Goal: Task Accomplishment & Management: Use online tool/utility

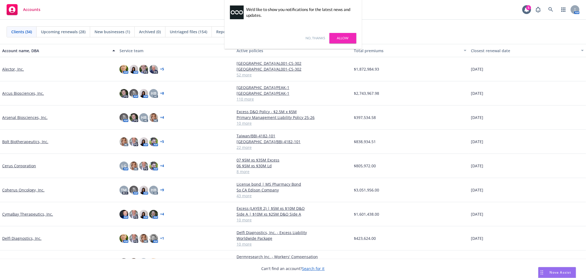
click at [5, 69] on link "Alector, Inc." at bounding box center [13, 69] width 22 height 6
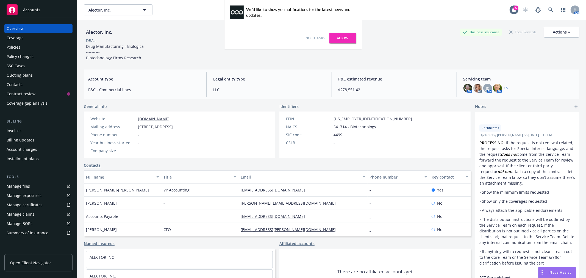
click at [341, 40] on link "Allow" at bounding box center [342, 38] width 27 height 10
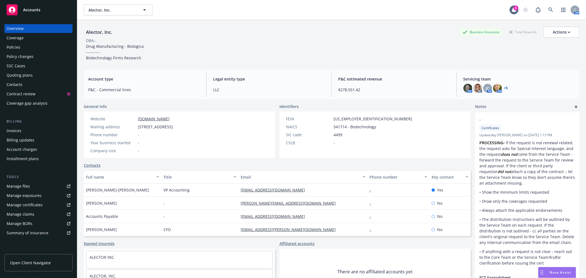
click at [32, 86] on div "Contacts" at bounding box center [39, 84] width 64 height 9
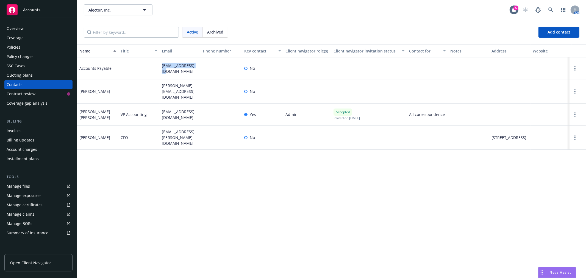
drag, startPoint x: 195, startPoint y: 67, endPoint x: 153, endPoint y: 68, distance: 42.0
click at [153, 68] on div "Accounts Payable - [EMAIL_ADDRESS][DOMAIN_NAME] - No - - - - -" at bounding box center [331, 68] width 509 height 22
copy div "[EMAIL_ADDRESS][DOMAIN_NAME]"
drag, startPoint x: 182, startPoint y: 116, endPoint x: 160, endPoint y: 110, distance: 23.2
click at [160, 110] on div "[EMAIL_ADDRESS][DOMAIN_NAME]" at bounding box center [180, 115] width 41 height 22
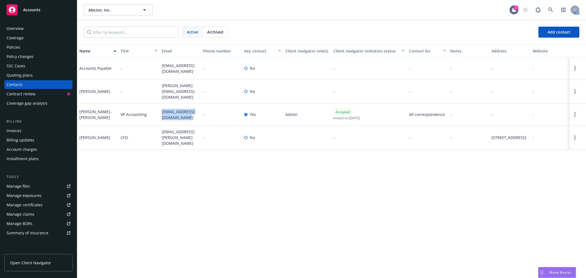
copy span "[EMAIL_ADDRESS][DOMAIN_NAME]"
click at [28, 48] on div "Policies" at bounding box center [39, 47] width 64 height 9
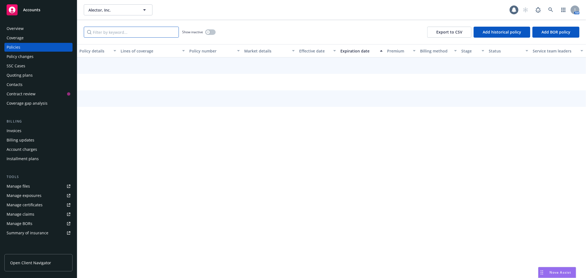
click at [132, 31] on input "Filter by keyword..." at bounding box center [131, 32] width 95 height 11
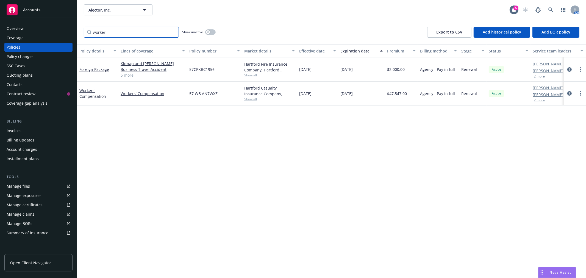
drag, startPoint x: 132, startPoint y: 31, endPoint x: 1, endPoint y: 31, distance: 131.3
click at [1, 32] on div "Accounts Overview Coverage Policies Policy changes SSC Cases Quoting plans Cont…" at bounding box center [293, 139] width 586 height 278
type input "package"
click at [213, 32] on button "button" at bounding box center [210, 31] width 10 height 5
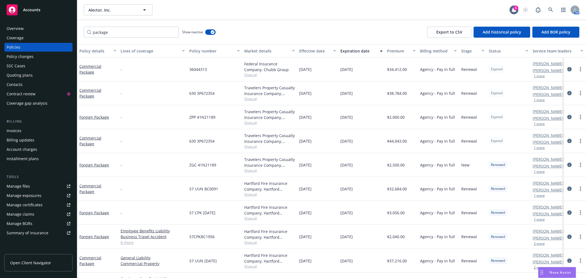
click at [314, 49] on div "Effective date" at bounding box center [314, 51] width 31 height 6
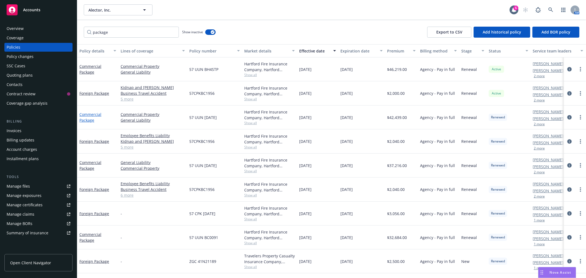
click at [88, 119] on link "Commercial Package" at bounding box center [90, 117] width 22 height 11
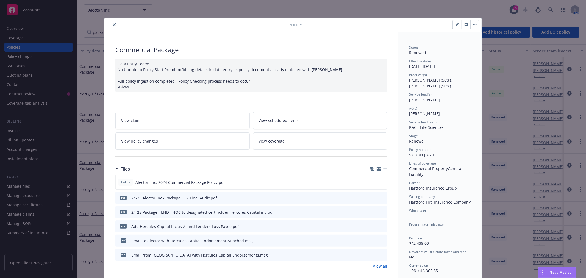
drag, startPoint x: 190, startPoint y: 141, endPoint x: 194, endPoint y: 138, distance: 4.1
click at [190, 140] on link "View policy changes" at bounding box center [182, 140] width 134 height 17
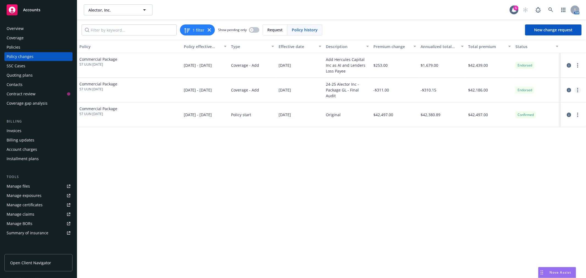
click at [527, 90] on icon "more" at bounding box center [577, 90] width 1 height 4
click at [517, 114] on link "Resume workflow" at bounding box center [533, 112] width 94 height 11
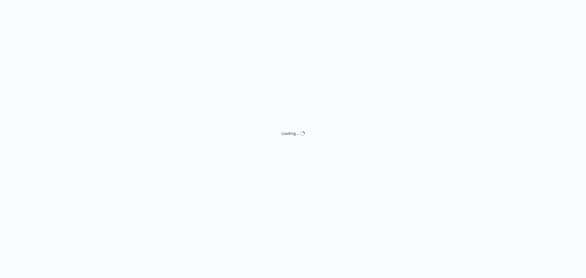
select select "ACCEPTED"
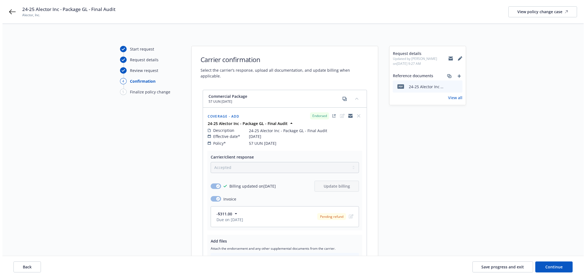
scroll to position [91, 0]
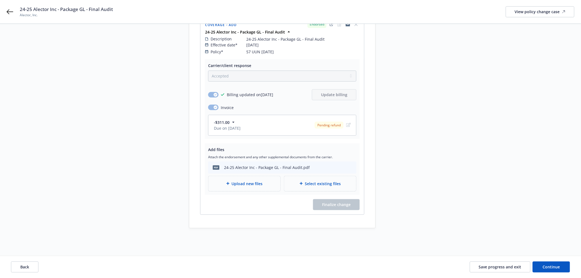
click at [260, 181] on span "Upload new files" at bounding box center [247, 184] width 31 height 6
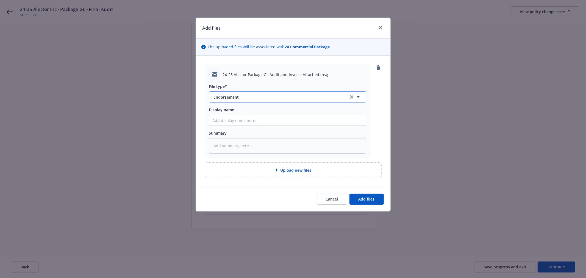
click at [262, 99] on span "Endorsement" at bounding box center [277, 97] width 127 height 6
type input "audit"
click at [256, 108] on div "Audits" at bounding box center [287, 112] width 157 height 15
click at [249, 123] on input "Display name" at bounding box center [287, 120] width 157 height 10
type textarea "x"
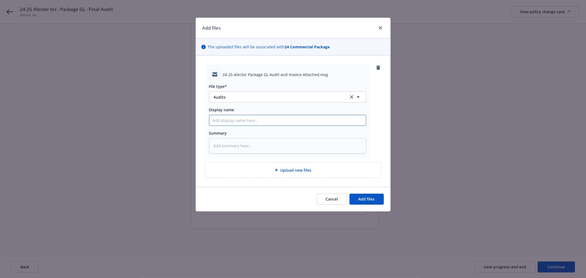
type input "2"
type textarea "x"
type input "24"
type textarea "x"
type input "24-"
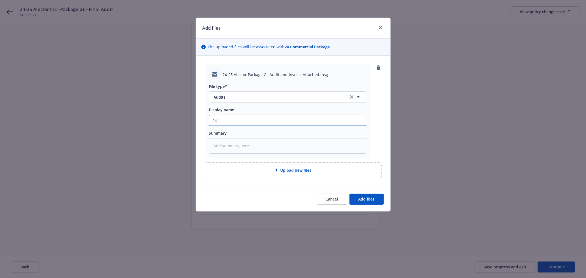
type textarea "x"
type input "24-2"
type textarea "x"
type input "24-25"
type textarea "x"
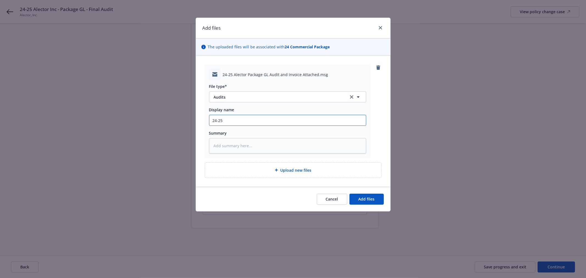
type input "24-25"
type textarea "x"
type input "24-25 A"
type textarea "x"
type input "24-25 Al"
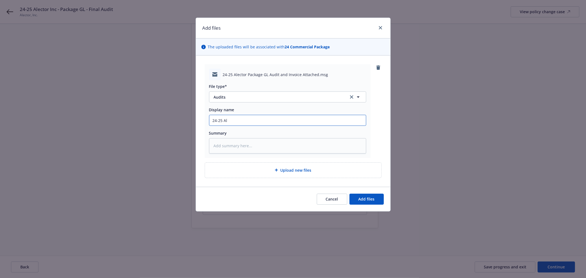
type textarea "x"
type input "24-25 Ale"
type textarea "x"
type input "24-25 Alec"
type textarea "x"
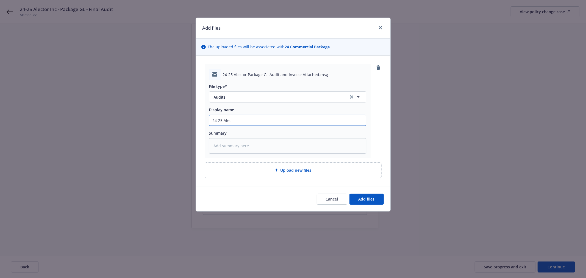
type input "24-25 Alect"
type textarea "x"
type input "24-25 Alecto"
type textarea "x"
type input "24-25 Alector"
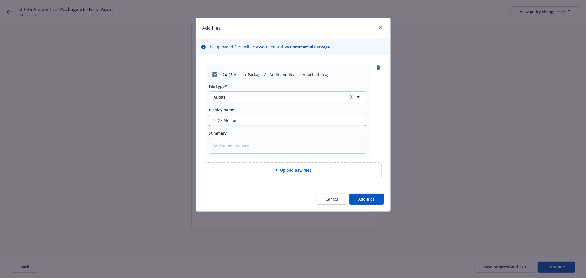
type textarea "x"
type input "24-25 Alector"
type textarea "x"
type input "24-25 Alector -"
type textarea "x"
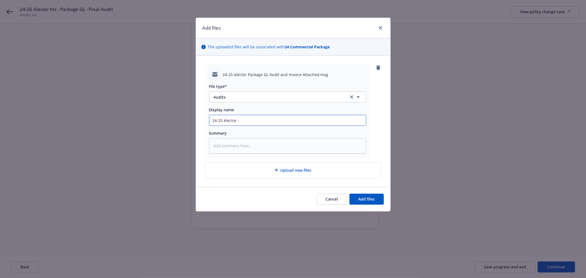
type input "24-25 Alector -"
type textarea "x"
type input "24-25 Alector - P"
type textarea "x"
type input "24-25 Alector - Pa"
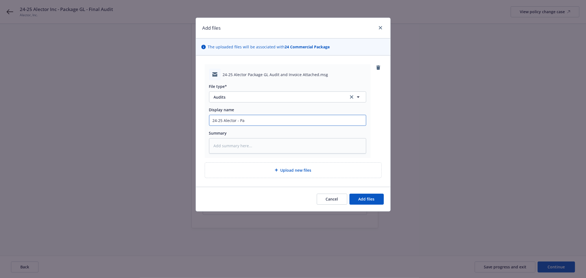
type textarea "x"
type input "24-25 Alector - Paca"
type textarea "x"
type input "24-25 Alector - Pacak"
type textarea "x"
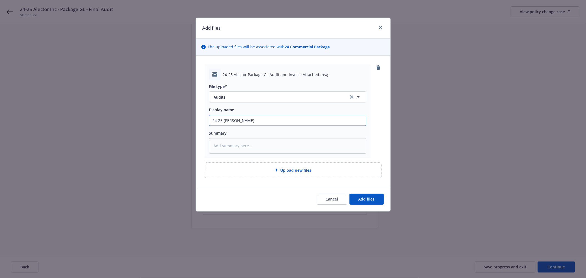
type input "24-25 Alector - Pacakg"
type textarea "x"
type input "24-25 Alector - Pacakge"
type textarea "x"
type input "24-25 Alector - Pacakge"
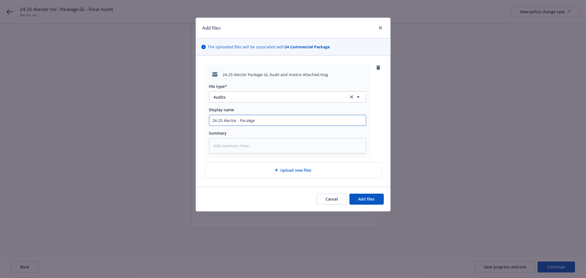
drag, startPoint x: 247, startPoint y: 120, endPoint x: 341, endPoint y: 119, distance: 93.7
click at [248, 120] on input "24-25 Alector - Pacakge" at bounding box center [287, 120] width 157 height 10
type textarea "x"
type input "24-25 Alector - Packge"
type textarea "x"
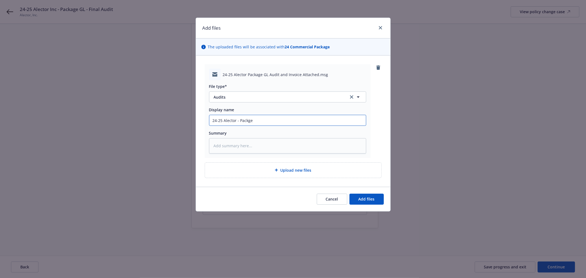
type input "24-25 Alector - Package"
click at [341, 119] on input "24-25 Alector - Package" at bounding box center [287, 120] width 157 height 10
type textarea "x"
type input "24-25 Alector - Package G"
type textarea "x"
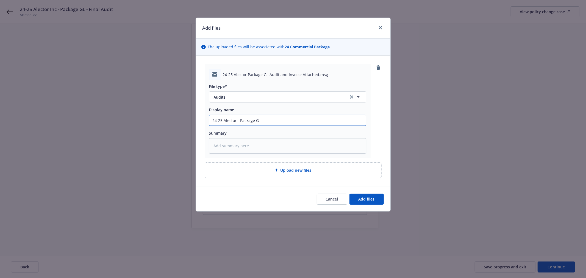
type input "24-25 Alector - Package GL"
type textarea "x"
type input "24-25 Alector - Package GL"
type textarea "x"
type input "24-25 Alector - Package GL A"
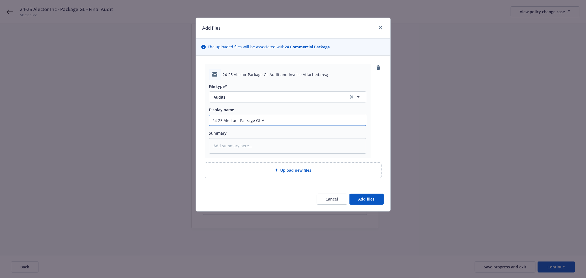
type textarea "x"
type input "24-25 Alector - Package GL Au"
type textarea "x"
type input "24-25 Alector - Package GL Aud"
type textarea "x"
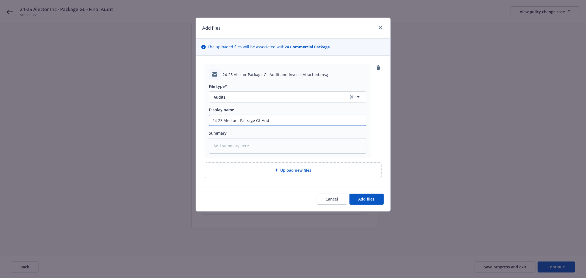
type input "24-25 Alector - Package GL Audi"
type textarea "x"
type input "24-25 Alector - Package GL Audit"
type textarea "x"
type input "24-25 Alector - Package GL Audit"
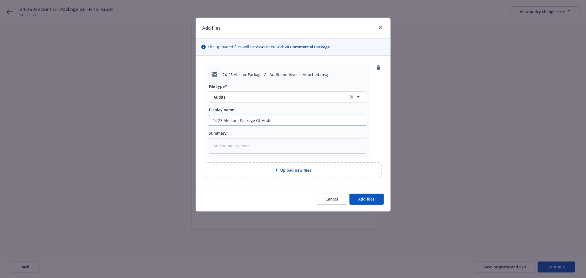
type textarea "x"
type input "24-25 Alector - Package GL Audit E"
type textarea "x"
type input "24-25 Alector - Package GL Audit Em"
type textarea "x"
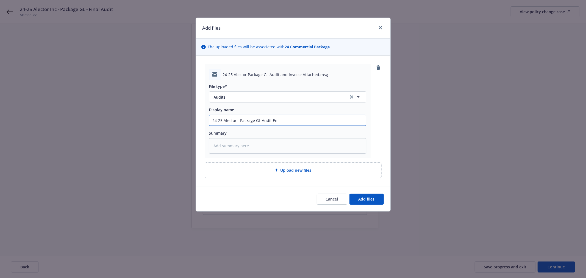
type input "24-25 Alector - Package GL Audit Ema"
type textarea "x"
type input "24-25 Alector - Package GL Audit Emai"
type textarea "x"
type input "24-25 Alector - Package GL Audit Email"
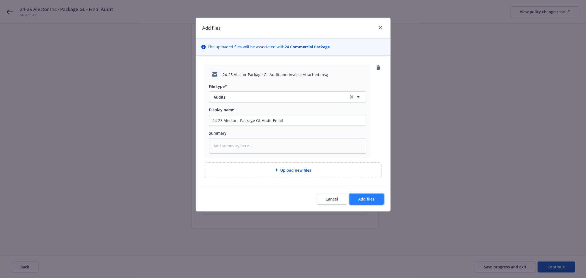
click at [372, 199] on span "Add files" at bounding box center [366, 198] width 16 height 5
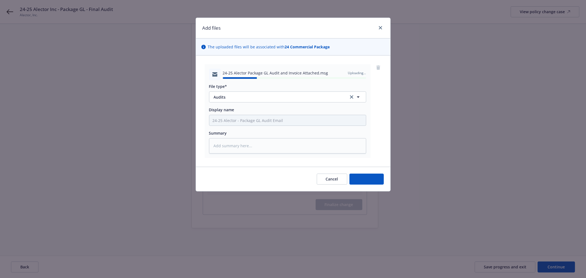
type textarea "x"
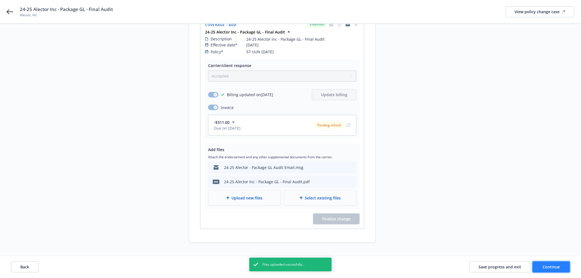
click at [527, 250] on button "Continue" at bounding box center [551, 266] width 37 height 11
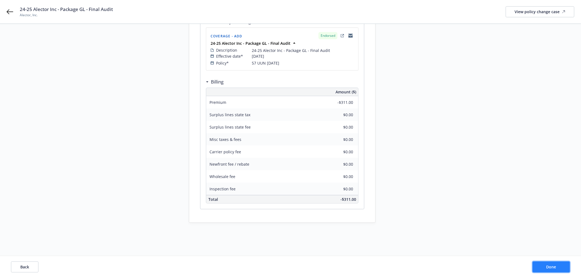
click at [527, 250] on button "Done" at bounding box center [551, 266] width 37 height 11
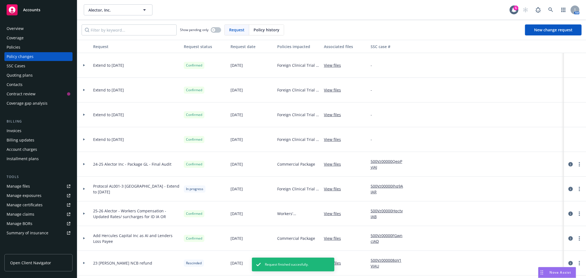
click at [35, 46] on div "Policies" at bounding box center [39, 47] width 64 height 9
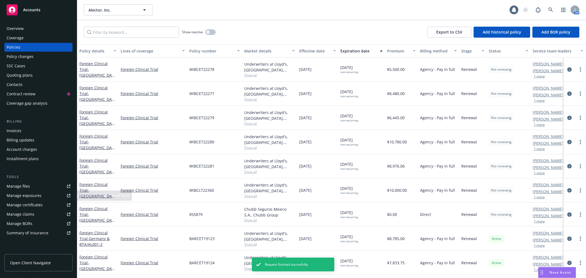
click at [30, 184] on link "Manage files" at bounding box center [38, 186] width 68 height 9
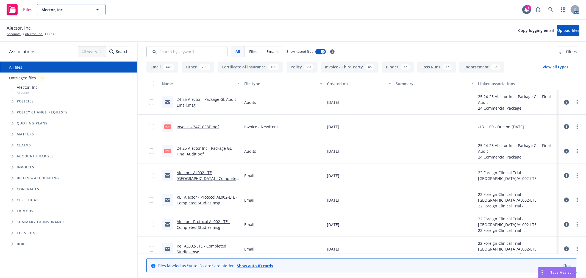
click at [66, 11] on span "Alector, Inc." at bounding box center [65, 10] width 48 height 6
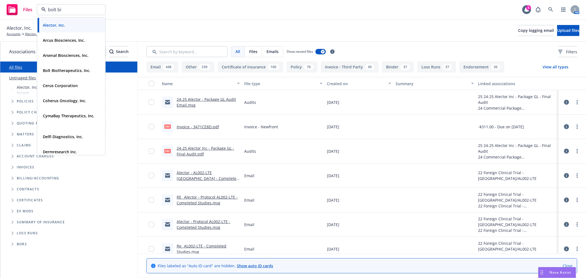
type input "bolt bio"
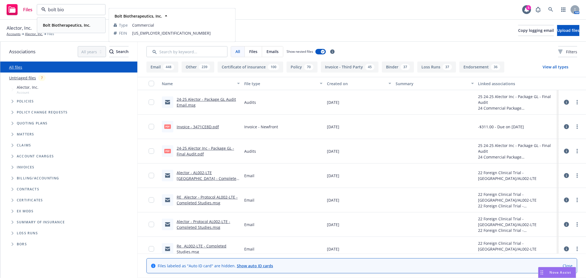
click at [73, 21] on div "Bolt Biotherapeutics, Inc." at bounding box center [66, 25] width 51 height 8
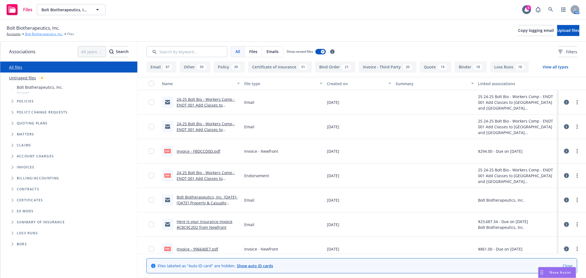
click at [34, 36] on link "Bolt Biotherapeutics, Inc." at bounding box center [44, 34] width 38 height 5
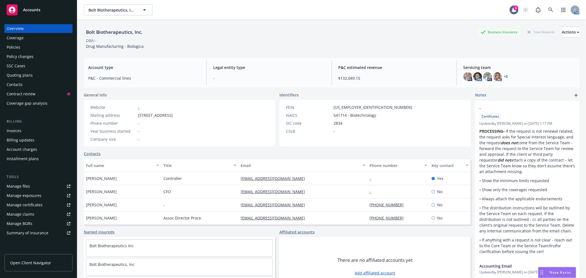
click at [29, 46] on div "Policies" at bounding box center [39, 47] width 64 height 9
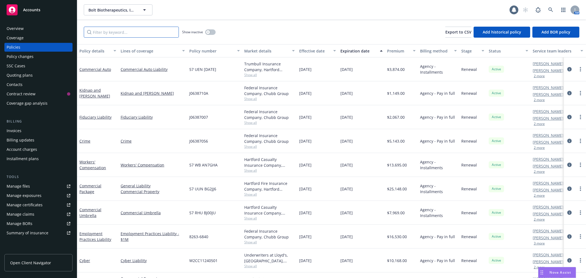
click at [122, 31] on input "Filter by keyword..." at bounding box center [131, 32] width 95 height 11
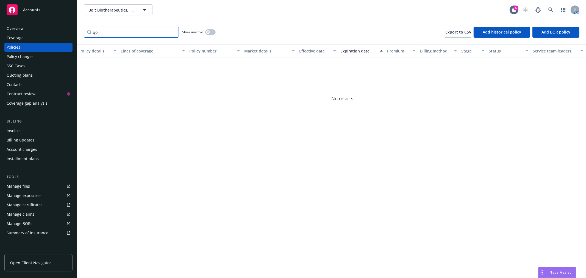
type input "q"
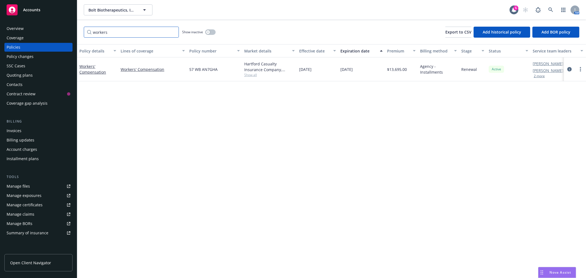
type input "workers"
click at [211, 32] on button "button" at bounding box center [210, 31] width 10 height 5
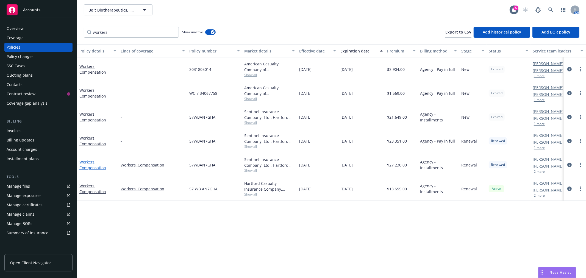
click at [92, 165] on link "Workers' Compensation" at bounding box center [92, 164] width 27 height 11
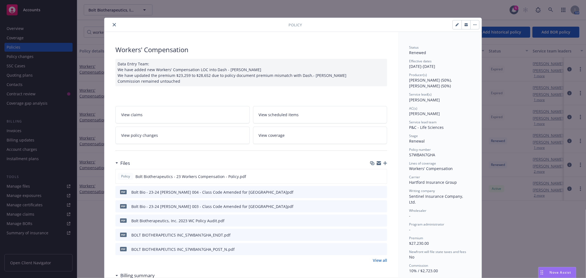
click at [111, 26] on button "close" at bounding box center [114, 24] width 7 height 7
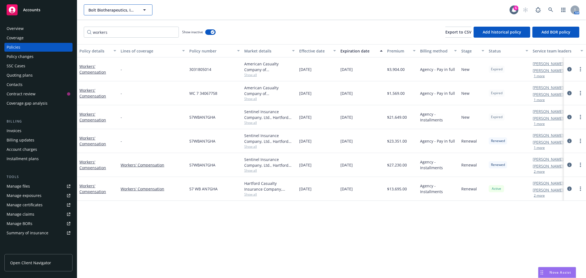
click at [111, 9] on span "Bolt Biotherapeutics, Inc." at bounding box center [112, 10] width 48 height 6
type input "twist"
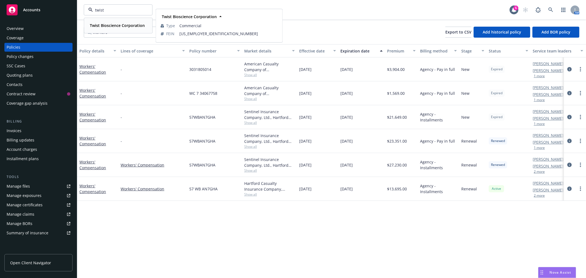
click at [117, 27] on strong "Twist Bioscience Corporation" at bounding box center [117, 25] width 55 height 5
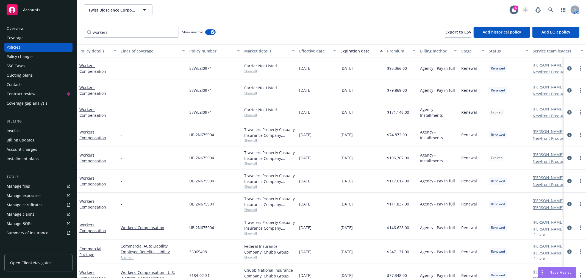
click at [35, 203] on div "Manage certificates" at bounding box center [25, 204] width 36 height 9
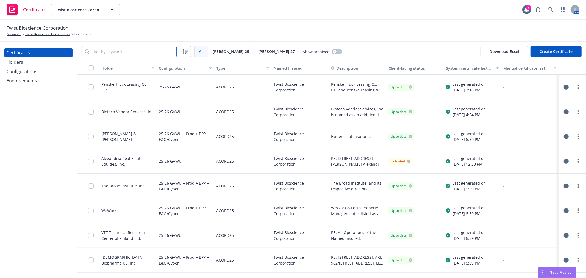
click at [110, 51] on input "Filter by keyword" at bounding box center [129, 51] width 95 height 11
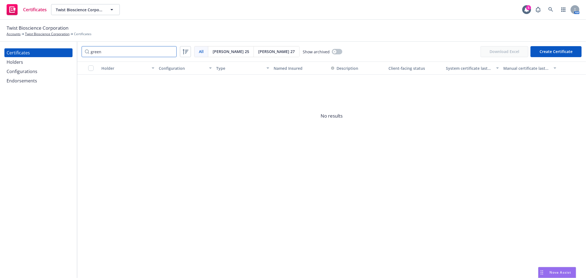
type input "green"
drag, startPoint x: 21, startPoint y: 62, endPoint x: 26, endPoint y: 61, distance: 5.0
click at [21, 62] on div "Holders" at bounding box center [15, 62] width 16 height 9
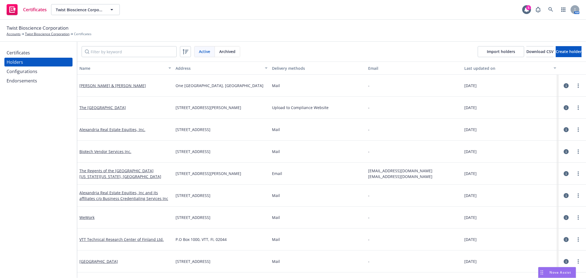
click at [303, 107] on div "Upload to Compliance Website" at bounding box center [318, 108] width 92 height 6
click at [126, 105] on link "The Green Room War Memorial and Performing Arts Center" at bounding box center [102, 107] width 46 height 5
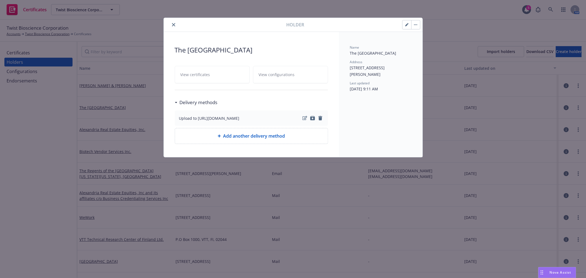
click at [212, 83] on div "View certificates View configurations" at bounding box center [251, 74] width 153 height 17
click at [175, 22] on button "close" at bounding box center [173, 24] width 7 height 7
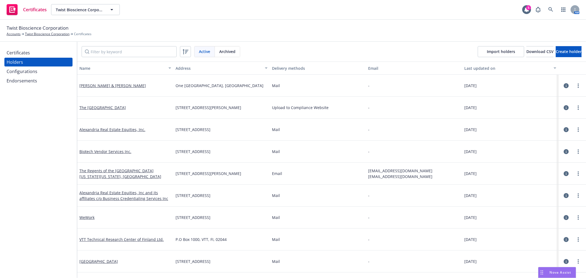
click at [37, 50] on div "Certificates" at bounding box center [39, 52] width 64 height 9
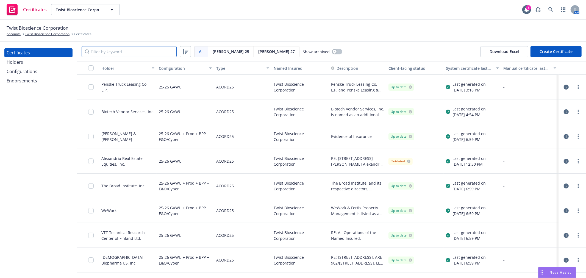
click at [124, 50] on input "Filter by keyword" at bounding box center [129, 51] width 95 height 11
click at [541, 50] on button "Create Certificate" at bounding box center [555, 51] width 51 height 11
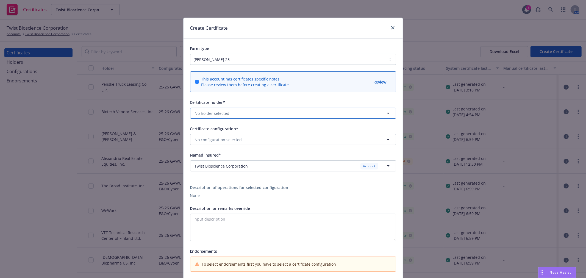
click at [216, 112] on span "No holder selected" at bounding box center [212, 113] width 35 height 6
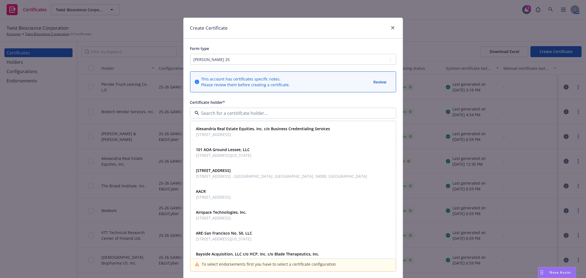
click at [251, 101] on div "Certificate holder*" at bounding box center [293, 102] width 206 height 7
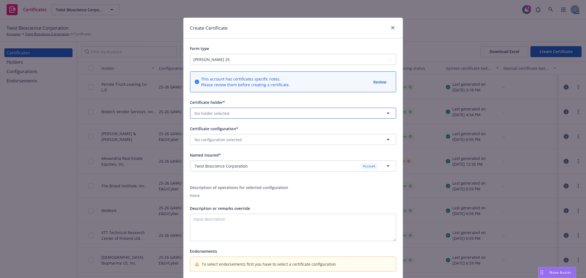
click at [252, 112] on button "No holder selected" at bounding box center [293, 113] width 206 height 11
type input "the gree"
click at [243, 130] on strong "The Green Room War Memorial and Performing Arts Center" at bounding box center [219, 128] width 47 height 5
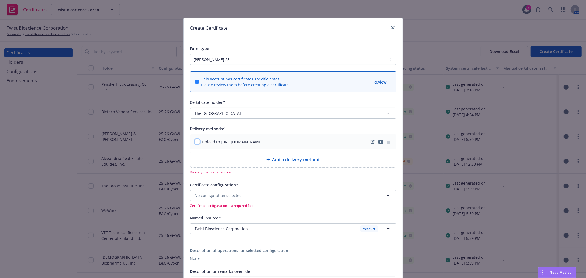
click at [194, 142] on input "checkbox" at bounding box center [196, 141] width 5 height 5
checkbox input "true"
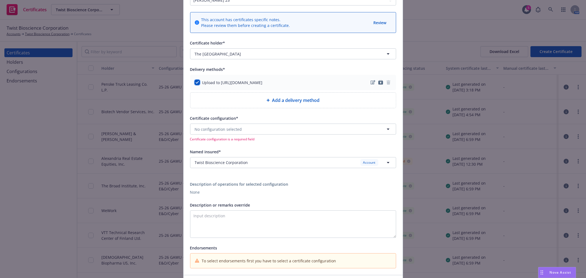
scroll to position [61, 0]
click at [245, 136] on span "Certificate configuration is a required field" at bounding box center [293, 137] width 206 height 5
click at [249, 129] on button "No configuration selected" at bounding box center [293, 127] width 206 height 11
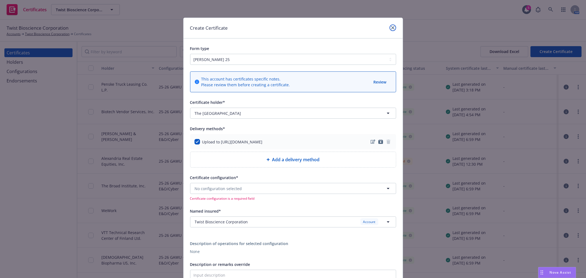
drag, startPoint x: 391, startPoint y: 26, endPoint x: 388, endPoint y: 26, distance: 2.8
click at [391, 26] on icon "close" at bounding box center [392, 27] width 3 height 3
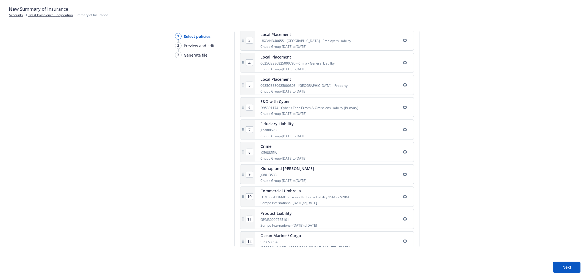
scroll to position [143, 0]
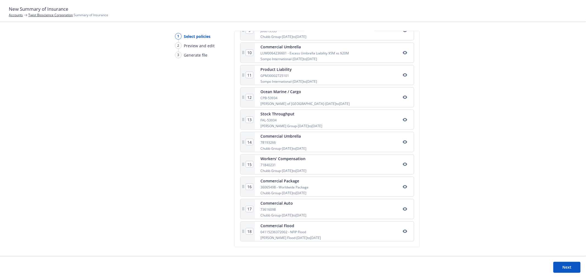
click at [566, 265] on button "Next" at bounding box center [566, 267] width 27 height 11
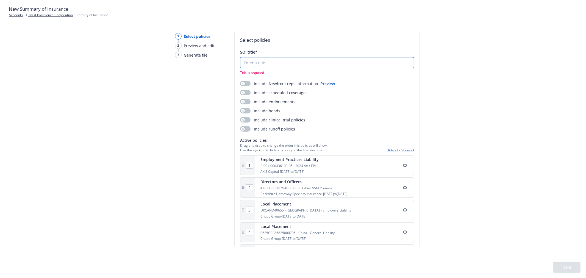
click at [281, 62] on input "SOI title*" at bounding box center [326, 62] width 173 height 10
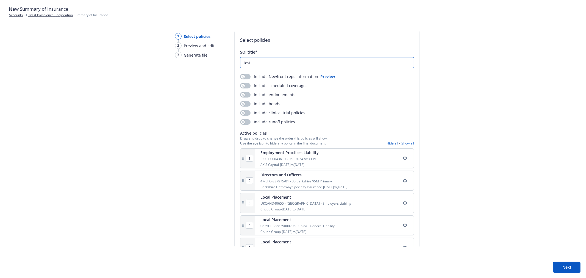
type input "test"
click at [559, 263] on button "Next" at bounding box center [566, 267] width 27 height 11
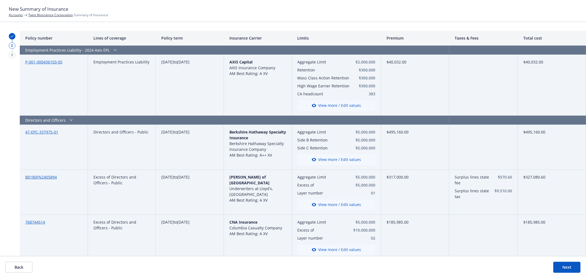
click at [564, 264] on button "Next" at bounding box center [566, 267] width 27 height 11
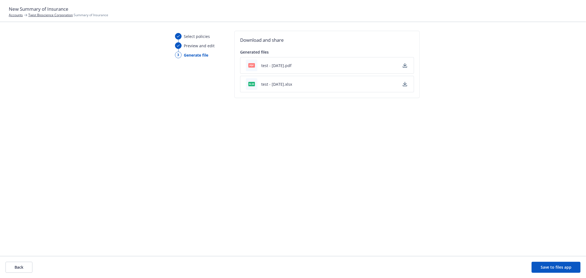
click at [402, 63] on button "button" at bounding box center [405, 65] width 7 height 7
click at [18, 267] on button "Back" at bounding box center [18, 267] width 27 height 11
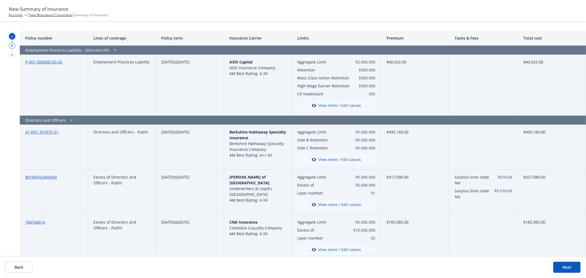
click at [22, 267] on button "Back" at bounding box center [18, 267] width 27 height 11
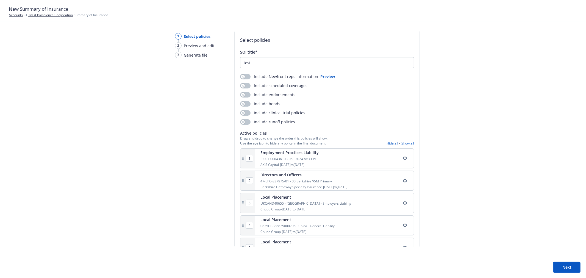
click at [22, 266] on footer "Next" at bounding box center [293, 267] width 586 height 22
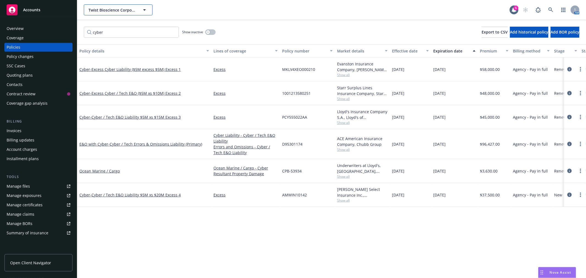
click at [125, 10] on span "Twist Bioscience Corporation" at bounding box center [112, 10] width 48 height 6
type input "trishula"
click at [118, 23] on strong "Trishula Therapeutics, Inc." at bounding box center [114, 25] width 49 height 5
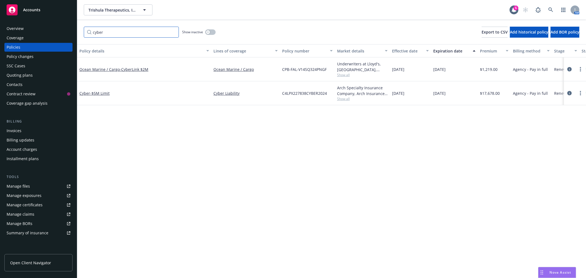
drag, startPoint x: 121, startPoint y: 36, endPoint x: 44, endPoint y: 34, distance: 76.9
click at [44, 35] on div "Accounts Overview Coverage Policies Policy changes SSC Cases Quoting plans Cont…" at bounding box center [293, 139] width 586 height 278
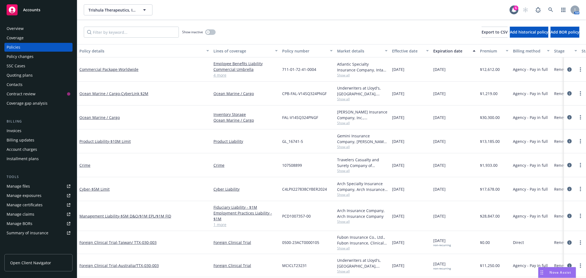
click at [30, 75] on div "Quoting plans" at bounding box center [20, 75] width 26 height 9
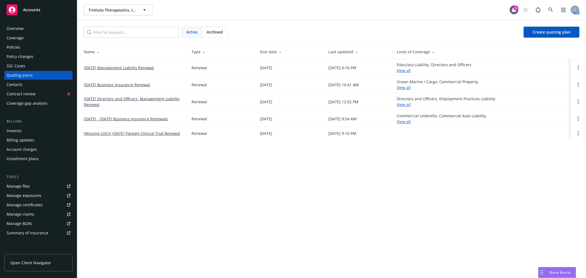
click at [110, 86] on link "[DATE] Business Insurance Renewal" at bounding box center [117, 85] width 66 height 6
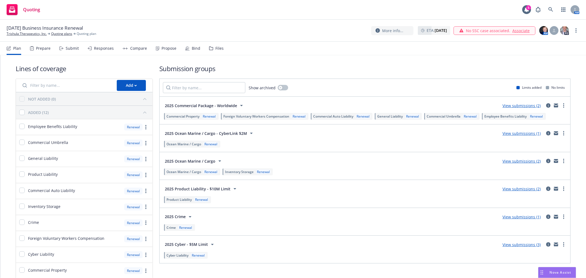
click at [40, 48] on div "Prepare" at bounding box center [43, 48] width 15 height 4
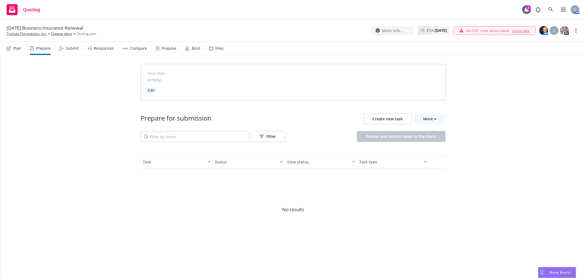
click at [73, 47] on div "Submit" at bounding box center [72, 48] width 13 height 4
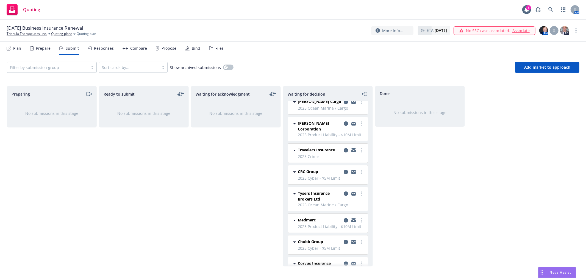
scroll to position [92, 0]
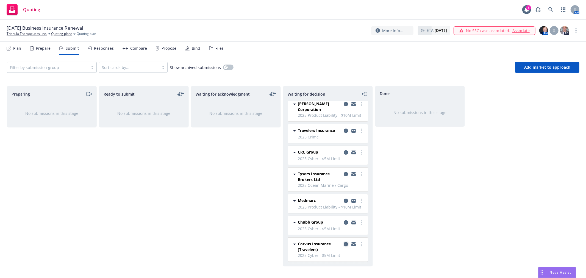
click at [344, 244] on icon "copy logging email" at bounding box center [346, 244] width 4 height 4
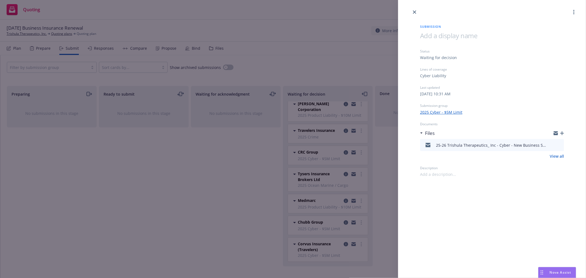
click at [416, 14] on link "close" at bounding box center [414, 12] width 7 height 7
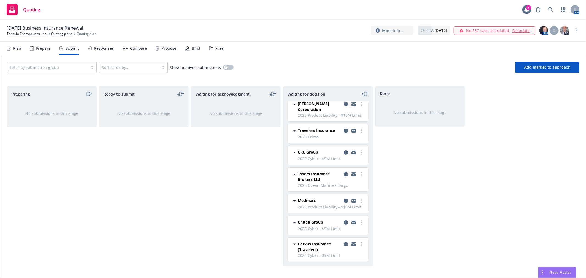
click at [356, 247] on div at bounding box center [353, 247] width 22 height 12
click at [361, 244] on circle "more" at bounding box center [361, 244] width 1 height 1
click at [335, 202] on span "Add accepted decision" at bounding box center [332, 199] width 55 height 5
select select "12"
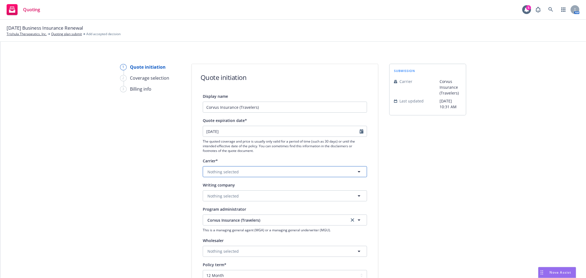
click at [269, 169] on button "Nothing selected" at bounding box center [285, 171] width 164 height 11
click at [241, 172] on button "Nothing selected" at bounding box center [285, 171] width 164 height 11
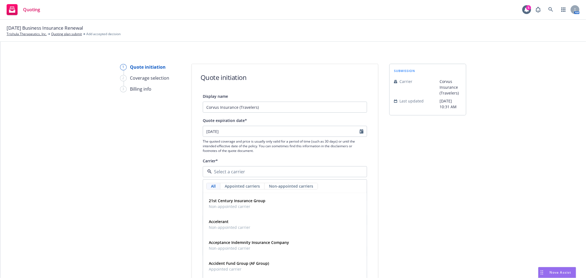
click at [163, 172] on div "1 Quote initiation 2 Coverage selection 3 Billing info" at bounding box center [150, 248] width 60 height 368
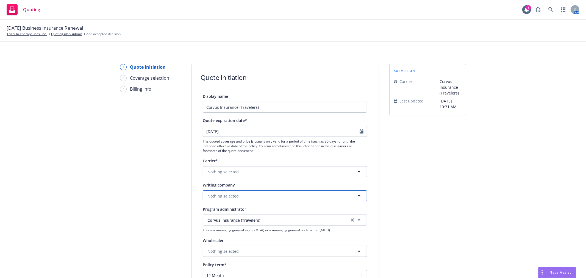
click at [224, 196] on span "Nothing selected" at bounding box center [222, 196] width 31 height 6
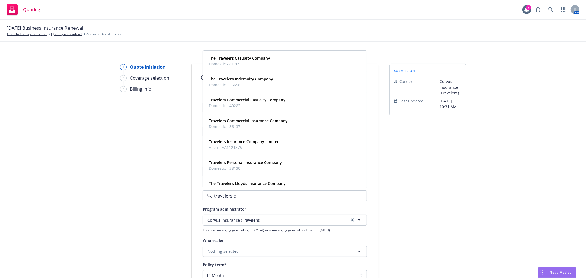
type input "travelers ex"
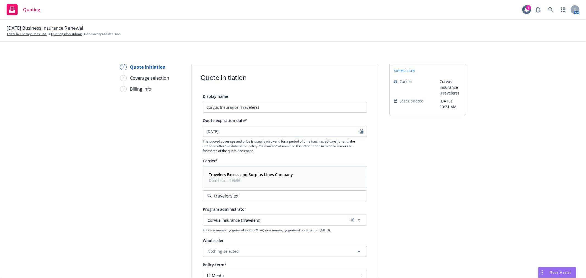
click at [235, 177] on span "Travelers Excess and Surplus Lines Company" at bounding box center [251, 175] width 84 height 6
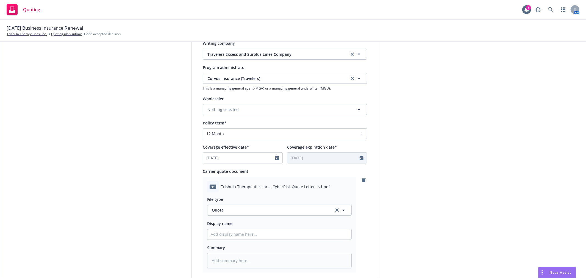
scroll to position [152, 0]
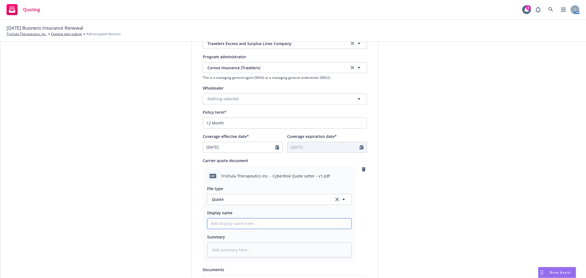
click at [235, 221] on input "Display name" at bounding box center [279, 223] width 144 height 10
type textarea "x"
type input "2"
type textarea "x"
type input "25"
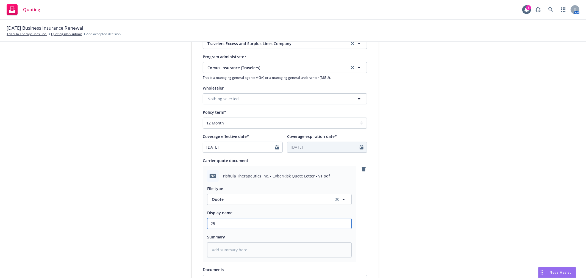
type textarea "x"
type input "25-"
type textarea "x"
type input "25-2"
type textarea "x"
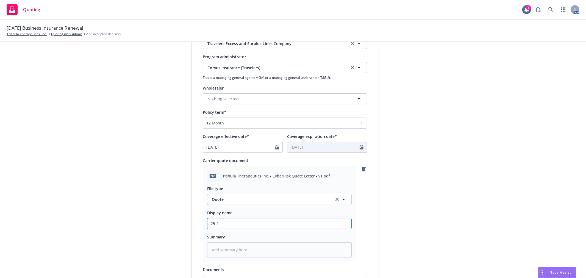
type input "25-26"
type textarea "x"
type input "25-26"
type textarea "x"
type input "25-26 C"
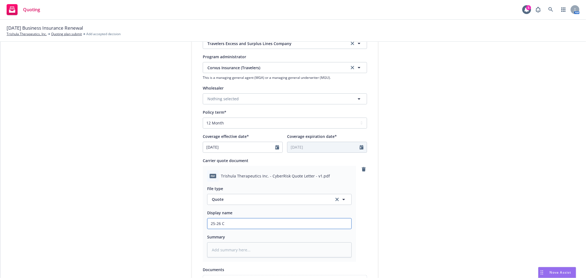
type textarea "x"
type input "25-26"
type textarea "x"
type input "25-26 T"
type textarea "x"
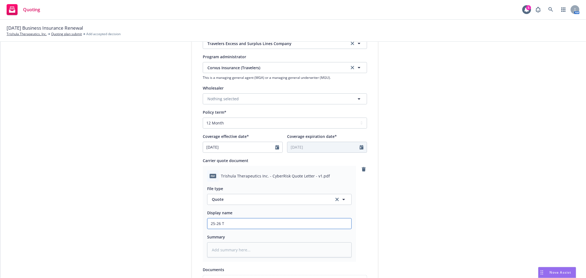
type input "25-26 Tr"
type textarea "x"
type input "25-26 Tri"
type textarea "x"
type input "25-26 Tris"
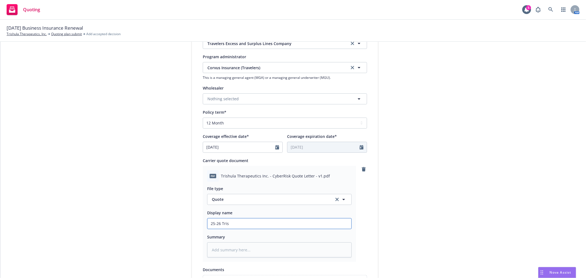
type textarea "x"
type input "25-26 Trish"
type textarea "x"
type input "25-26 Trishu"
type textarea "x"
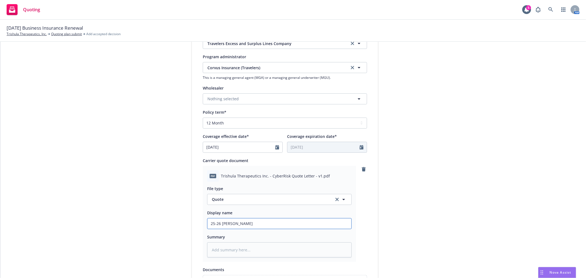
type input "25-26 Trishul"
type textarea "x"
type input "25-26 Trishula"
type textarea "x"
type input "25-26 Trishula"
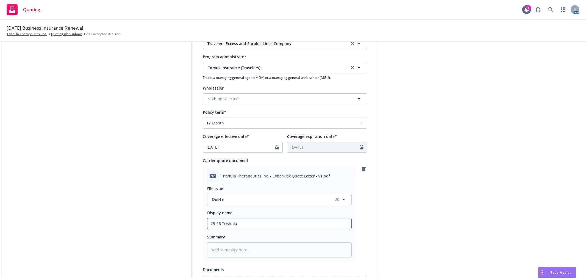
type textarea "x"
type input "25-26 Trishula T"
type textarea "x"
type input "25-26 Trishula Th"
type textarea "x"
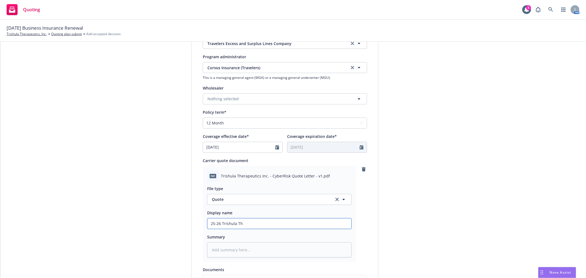
type input "25-26 Trishula The"
type textarea "x"
type input "25-26 Trishula Ther"
type textarea "x"
type input "25-26 Trishula Thera"
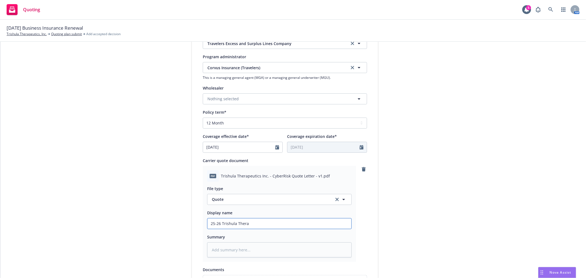
type textarea "x"
type input "25-26 Trishula Therap"
type textarea "x"
type input "25-26 Trishula Therape"
type textarea "x"
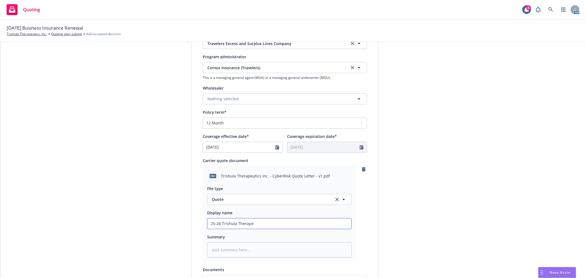
type input "25-26 Trishula Therapeu"
type textarea "x"
type input "25-26 Trishula Therapeut"
type textarea "x"
type input "25-26 Trishula Therapeuti"
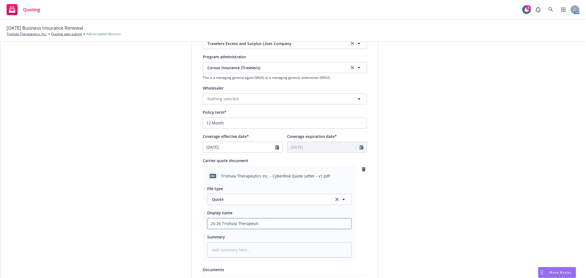
type textarea "x"
type input "25-26 Trishula Therapeutic"
type textarea "x"
type input "25-26 Trishula Therapeutics"
type textarea "x"
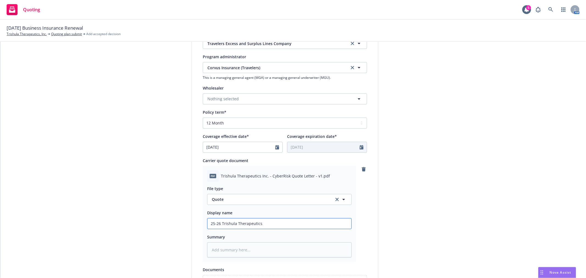
type input "25-26 Trishula Therapeutics,"
type textarea "x"
type input "25-26 Trishula Therapeutics, I"
type textarea "x"
type input "25-26 Trishula Therapeutics, In"
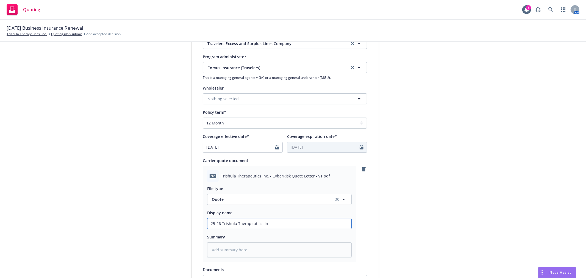
type textarea "x"
type input "25-26 Trishula Therapeutics, Inc"
type textarea "x"
type input "25-26 Trishula Therapeutics, Inc"
type textarea "x"
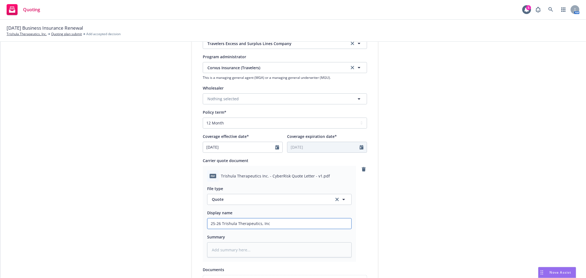
type input "25-26 Trishula Therapeutics, Inc -"
type textarea "x"
type input "25-26 Trishula Therapeutics, Inc -"
type textarea "x"
type input "25-26 Trishula Therapeutics, Inc - Q"
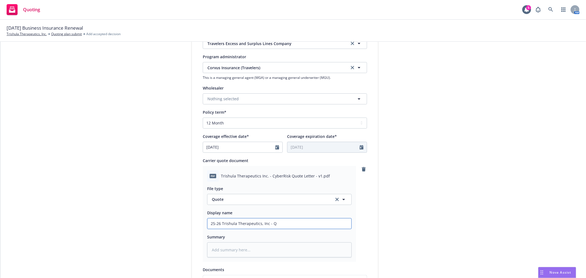
type textarea "x"
type input "25-26 Trishula Therapeutics, Inc - Qut"
type textarea "x"
type input "25-26 Trishula Therapeutics, Inc - Quto"
type textarea "x"
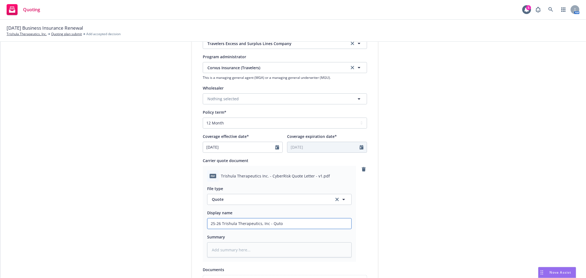
type input "25-26 Trishula Therapeutics, Inc - Qut"
type textarea "x"
type input "25-26 Trishula Therapeutics, Inc - Qu"
type textarea "x"
type input "25-26 Trishula Therapeutics, Inc - Quo"
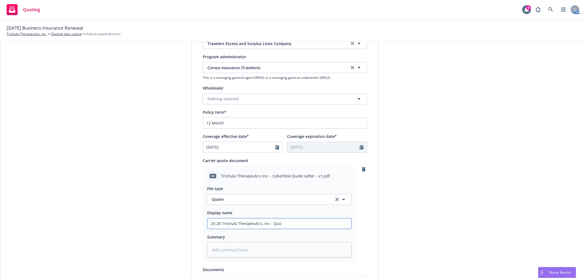
type textarea "x"
type input "25-26 Trishula Therapeutics, Inc - Quot"
type textarea "x"
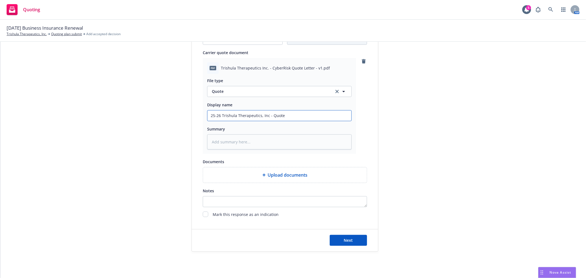
scroll to position [270, 0]
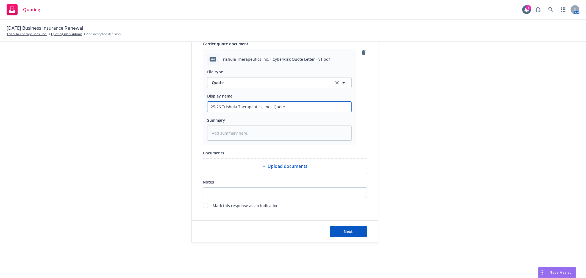
type input "25-26 Trishula Therapeutics, Inc - Quote"
type textarea "x"
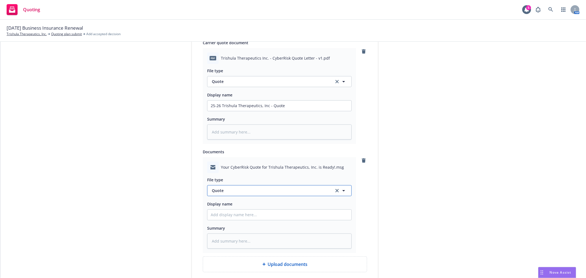
click at [237, 193] on span "Quote" at bounding box center [270, 191] width 116 height 6
type input "email"
click at [256, 179] on div "Email" at bounding box center [279, 175] width 137 height 8
drag, startPoint x: 286, startPoint y: 107, endPoint x: 155, endPoint y: 102, distance: 130.8
click at [155, 102] on div "1 Quote initiation 2 Coverage selection 3 Billing info Quote initiation Display…" at bounding box center [293, 66] width 572 height 547
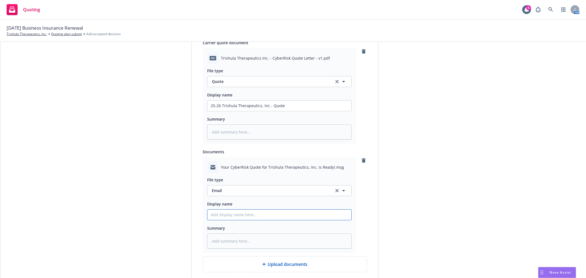
click at [237, 111] on input "Display name" at bounding box center [279, 106] width 144 height 10
paste input "25-26 Trishula Therapeutics, Inc - Quote"
type textarea "x"
type input "25-26 Trishula Therapeutics, Inc - Quote"
type textarea "x"
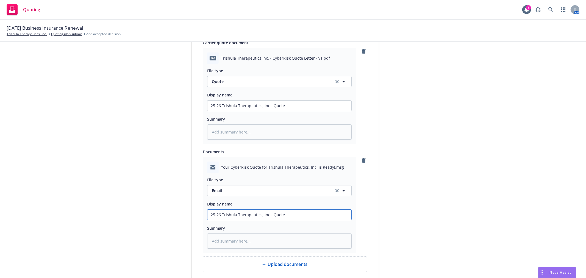
type input "25-26 Trishula Therapeutics, Inc - Quote"
type textarea "x"
type input "25-26 Trishula Therapeutics, Inc - Quote E"
type textarea "x"
type input "25-26 Trishula Therapeutics, Inc - Quote Ema"
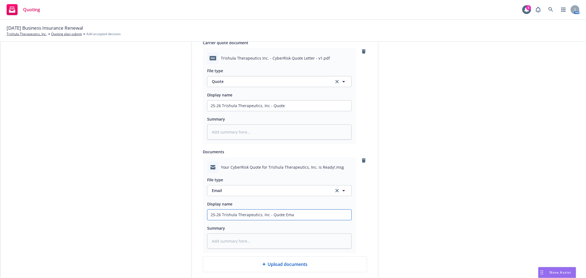
type textarea "x"
type input "25-26 Trishula Therapeutics, Inc - Quote Emai"
type textarea "x"
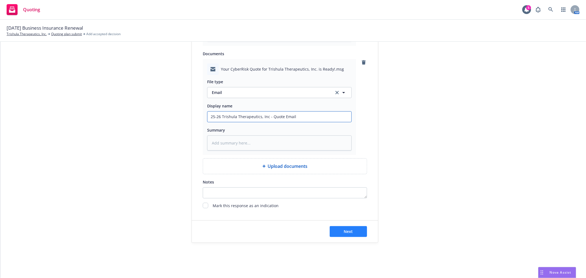
type input "25-26 Trishula Therapeutics, Inc - Quote Email"
click at [350, 234] on span "Next" at bounding box center [348, 231] width 9 height 5
type textarea "x"
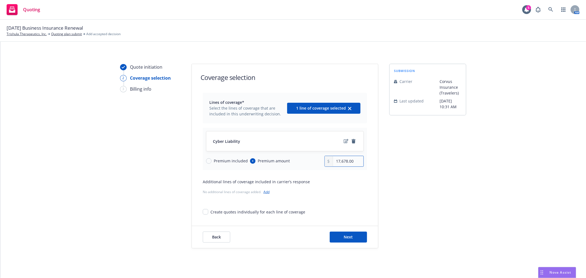
drag, startPoint x: 358, startPoint y: 163, endPoint x: 286, endPoint y: 151, distance: 73.1
click at [286, 151] on div "Cyber Liability Premium included Premium amount 17,678.00" at bounding box center [285, 149] width 164 height 42
type input "36,146.00"
click at [338, 192] on div "No additional lines of coverage added. Add" at bounding box center [285, 192] width 164 height 6
click at [346, 238] on span "Next" at bounding box center [348, 236] width 9 height 5
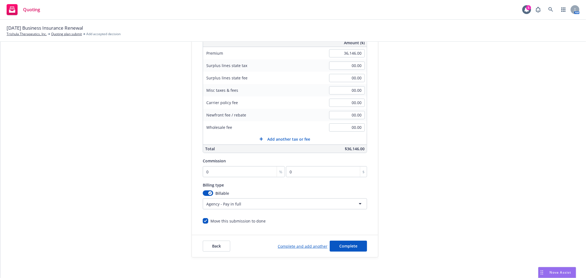
scroll to position [102, 0]
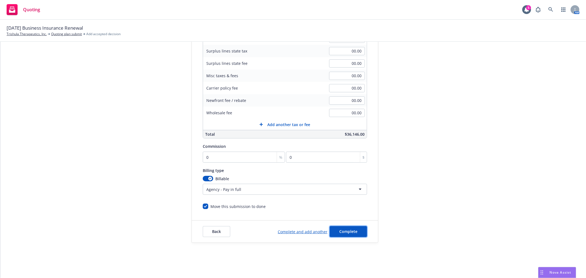
drag, startPoint x: 352, startPoint y: 233, endPoint x: 417, endPoint y: 210, distance: 68.6
click at [352, 233] on span "Complete" at bounding box center [348, 231] width 18 height 5
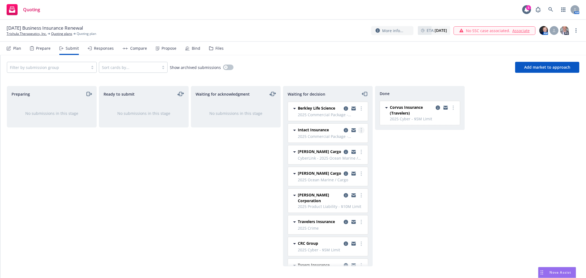
click at [358, 130] on link "more" at bounding box center [361, 130] width 7 height 7
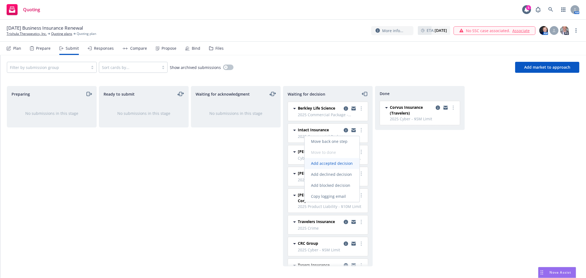
click at [345, 163] on span "Add accepted decision" at bounding box center [332, 163] width 55 height 5
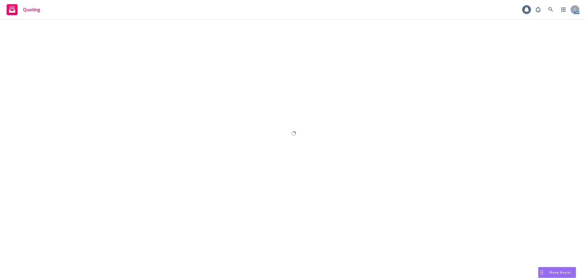
select select "12"
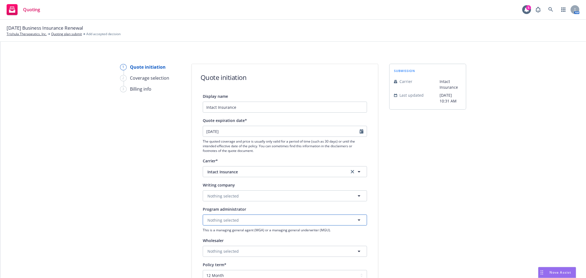
click at [219, 221] on span "Nothing selected" at bounding box center [222, 220] width 31 height 6
type input "a"
click at [224, 196] on span "Nothing selected" at bounding box center [222, 196] width 31 height 6
type input "atla"
click at [242, 180] on span "Domestic - 27154" at bounding box center [244, 181] width 71 height 6
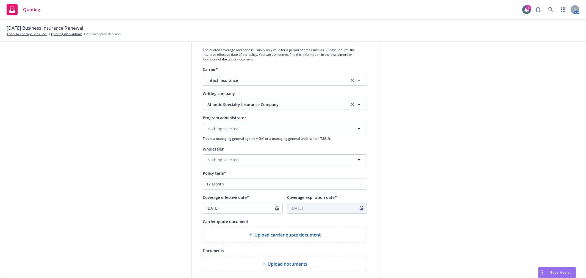
scroll to position [122, 0]
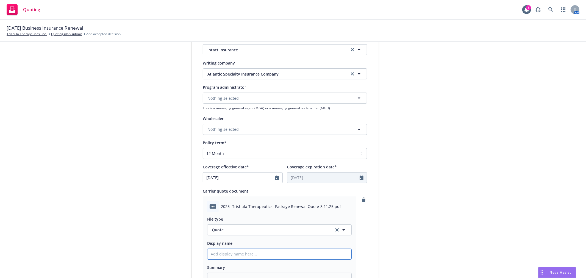
click at [267, 255] on input "Display name" at bounding box center [279, 254] width 144 height 10
type textarea "x"
type input "2"
type textarea "x"
type input "25"
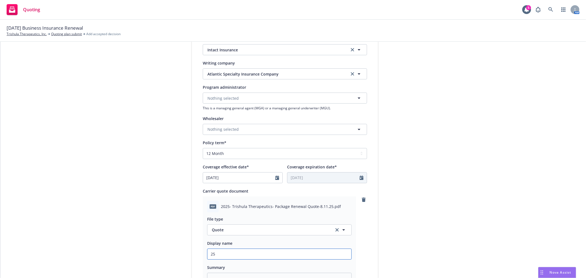
type textarea "x"
type input "25-"
type textarea "x"
type input "25-2"
type textarea "x"
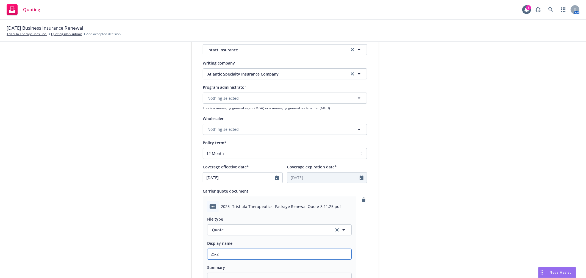
type input "25-26"
type textarea "x"
type input "25-26"
type textarea "x"
type input "25-26 T"
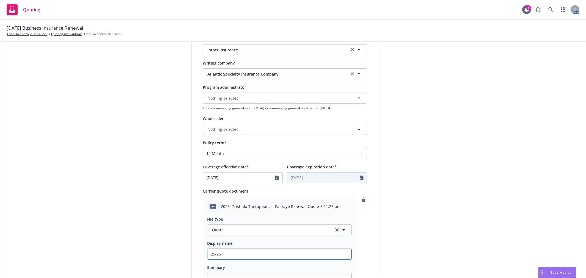
type textarea "x"
type input "25-26 Tr"
type textarea "x"
type input "25-26 Tri"
type textarea "x"
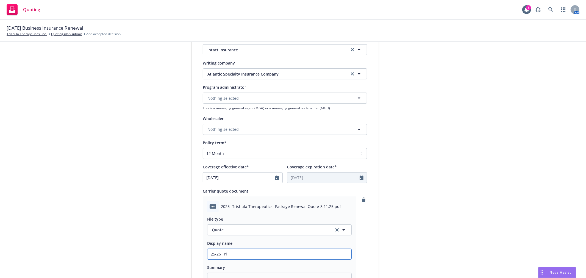
type input "25-26 Tris"
type textarea "x"
type input "25-26 Trish"
type textarea "x"
type input "25-26 Trishu"
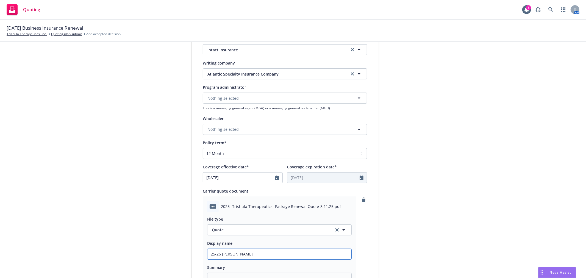
type textarea "x"
type input "25-26 Trishul"
type textarea "x"
type input "25-26 Trishula"
type textarea "x"
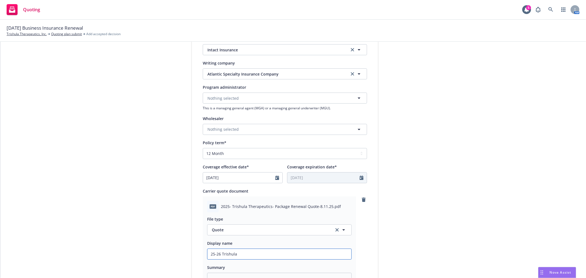
type input "25-26 Trishula"
type textarea "x"
type input "25-26 Trishula T"
type textarea "x"
type input "25-26 Trishula Th"
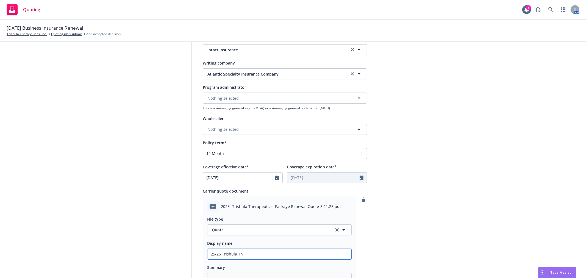
type textarea "x"
type input "25-26 Trishula The"
type textarea "x"
type input "25-26 Trishula Ther"
type textarea "x"
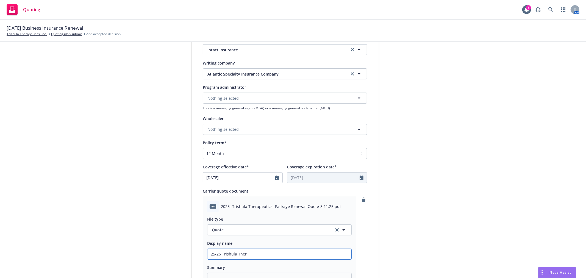
type input "25-26 Trishula Thera"
type textarea "x"
type input "25-26 Trishula Therap"
type textarea "x"
type input "25-26 Trishula Therape"
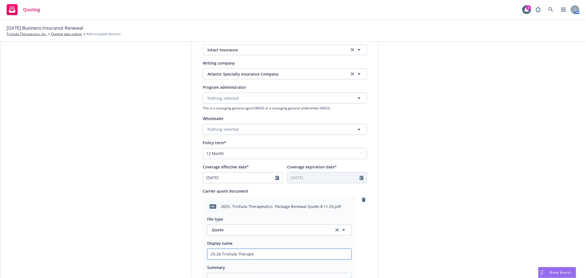
type textarea "x"
type input "25-26 Trishula Therapeu"
type textarea "x"
type input "25-26 Trishula Therapeut"
type textarea "x"
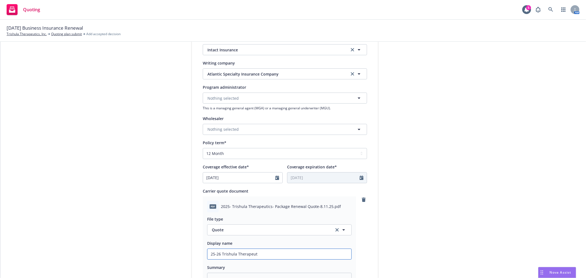
type input "25-26 Trishula Therapeuti"
type textarea "x"
type input "25-26 Trishula Therapeutic"
type textarea "x"
type input "25-26 Trishula Therapeutics"
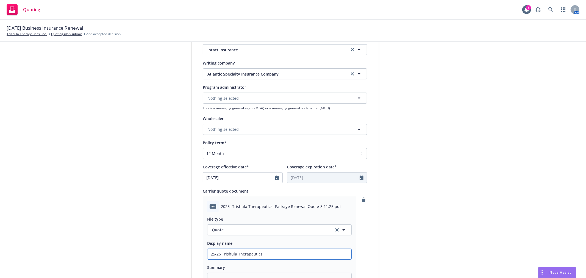
type textarea "x"
type input "25-26 Trishula Therapeutics,"
type textarea "x"
type input "25-26 Trishula Therapeutics,"
type textarea "x"
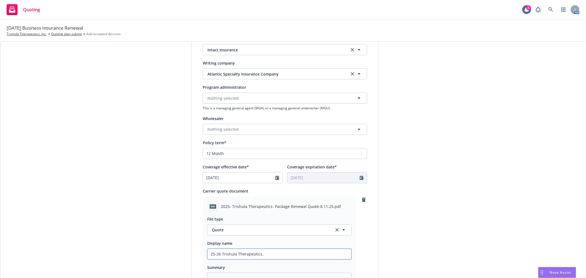
type input "25-26 Trishula Therapeutics, I"
type textarea "x"
type input "25-26 Trishula Therapeutics, In"
type textarea "x"
type input "25-26 Trishula Therapeutics, Inc"
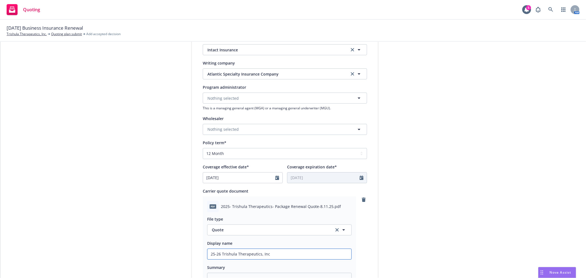
type textarea "x"
type input "25-26 Trishula Therapeutics, Inc"
type textarea "x"
type input "25-26 Trishula Therapeutics, Inc -"
type textarea "x"
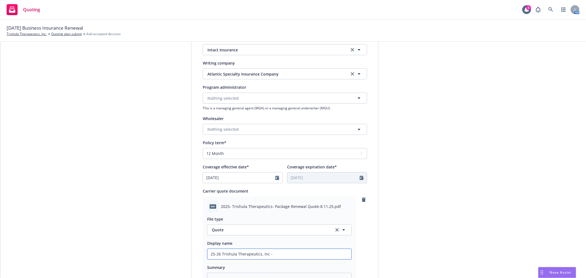
type input "25-26 Trishula Therapeutics, Inc -"
type textarea "x"
type input "25-26 Trishula Therapeutics, Inc - P"
type textarea "x"
type input "25-26 Trishula Therapeutics, Inc - Pa"
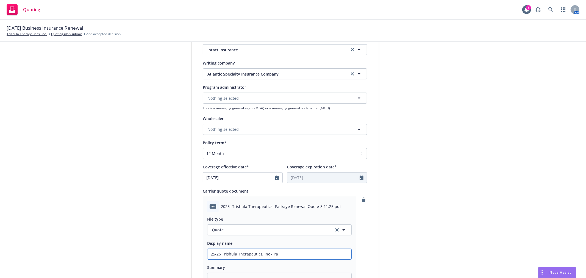
type textarea "x"
type input "25-26 Trishula Therapeutics, Inc - Pac"
type textarea "x"
type input "25-26 Trishula Therapeutics, Inc - Paca"
type textarea "x"
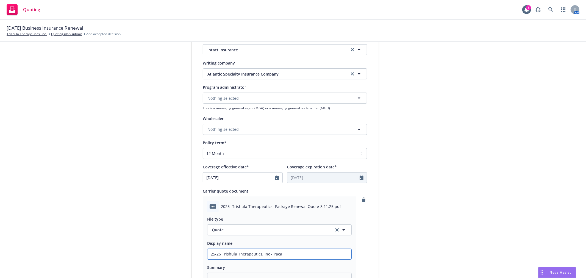
type input "25-26 Trishula Therapeutics, Inc - Pacak"
type textarea "x"
type input "25-26 Trishula Therapeutics, Inc - Pacakg"
type textarea "x"
type input "25-26 Trishula Therapeutics, Inc - Pacakge"
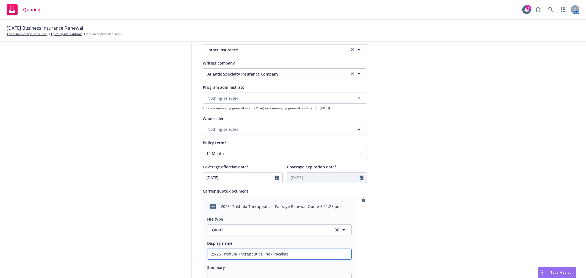
type textarea "x"
type input "25-26 Trishula Therapeutics, Inc - Pacakge"
type textarea "x"
type input "25-26 Trishula Therapeutics, Inc - Pacakge"
type textarea "x"
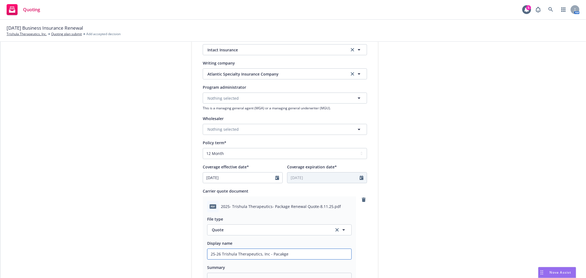
type input "25-26 Trishula Therapeutics, Inc - Pacakg"
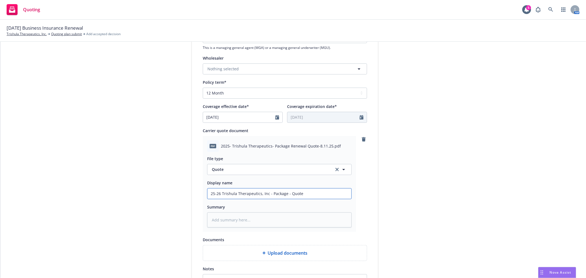
scroll to position [183, 0]
drag, startPoint x: 305, startPoint y: 191, endPoint x: 190, endPoint y: 183, distance: 115.9
click at [192, 183] on div "Display name Intact Insurance Quote expiration date* 09/12/2025 The quoted cove…" at bounding box center [285, 152] width 186 height 485
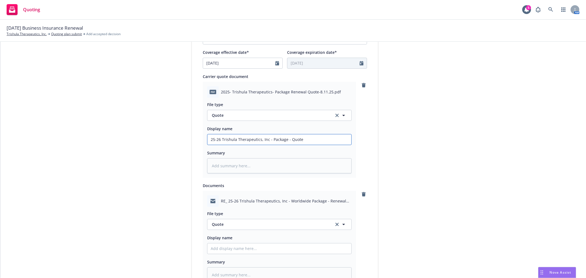
scroll to position [275, 0]
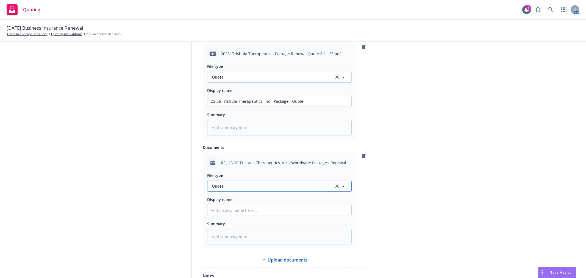
click at [236, 187] on span "Quote" at bounding box center [270, 186] width 116 height 6
click at [234, 199] on div "Email" at bounding box center [279, 201] width 137 height 8
click at [234, 107] on input "Display name" at bounding box center [279, 101] width 144 height 10
paste input "25-26 Trishula Therapeutics, Inc - Package - Quote"
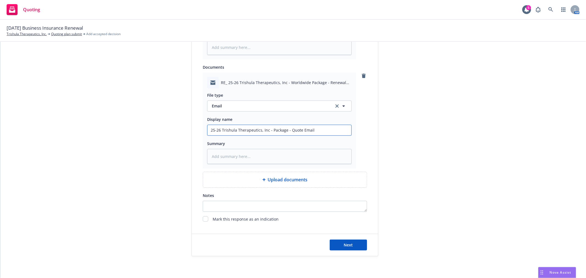
scroll to position [370, 0]
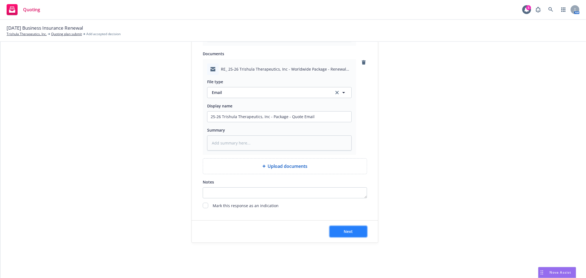
click at [351, 232] on button "Next" at bounding box center [348, 231] width 37 height 11
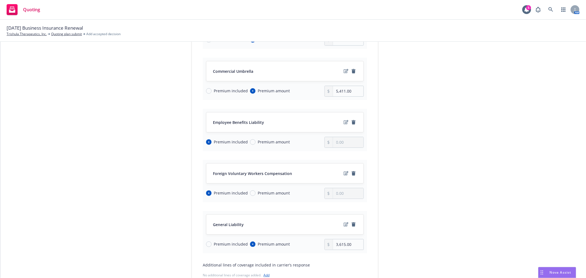
scroll to position [183, 0]
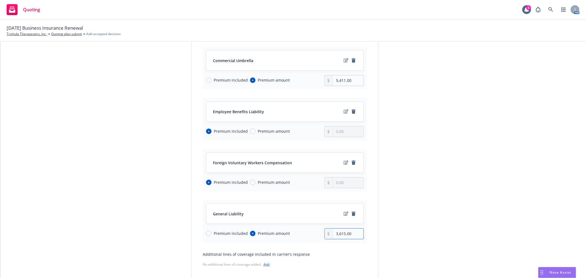
drag, startPoint x: 352, startPoint y: 234, endPoint x: 291, endPoint y: 229, distance: 60.7
click at [291, 229] on div "Premium included Premium amount 3,615.00" at bounding box center [285, 233] width 158 height 11
click at [408, 221] on div "submission Carrier Intact Insurance Last updated 8/8, 10:31 AM" at bounding box center [427, 101] width 77 height 440
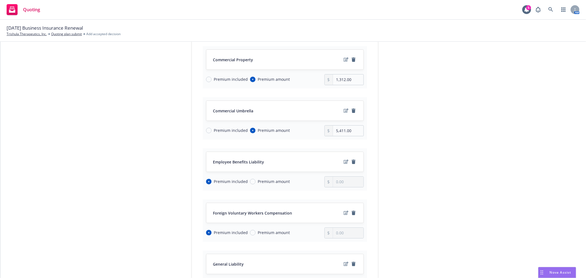
scroll to position [122, 0]
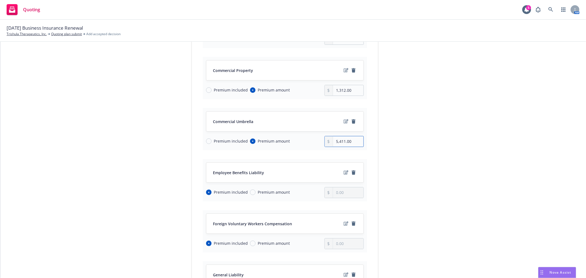
drag, startPoint x: 357, startPoint y: 145, endPoint x: 276, endPoint y: 141, distance: 81.7
click at [275, 141] on div "Premium included Premium amount 5,411.00" at bounding box center [285, 141] width 158 height 11
click at [414, 136] on div "submission Carrier Intact Insurance Last updated 8/8, 10:31 AM" at bounding box center [427, 162] width 77 height 440
drag, startPoint x: 359, startPoint y: 90, endPoint x: 311, endPoint y: 89, distance: 48.3
click at [311, 90] on div "Premium included Premium amount 1,312.00" at bounding box center [285, 90] width 158 height 11
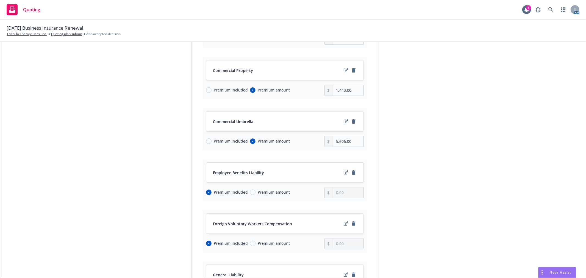
click at [436, 112] on div "submission Carrier Intact Insurance Last updated 8/8, 10:31 AM" at bounding box center [427, 162] width 77 height 440
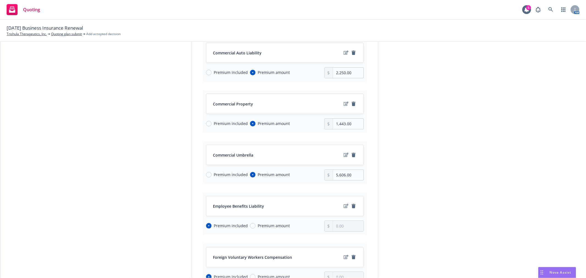
scroll to position [61, 0]
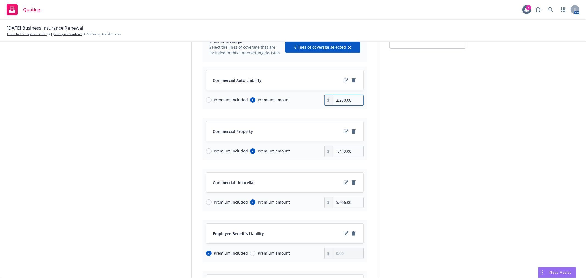
drag, startPoint x: 355, startPoint y: 100, endPoint x: 239, endPoint y: 78, distance: 117.6
click at [239, 78] on div "Commercial Auto Liability Premium included Premium amount 2,250.00" at bounding box center [285, 88] width 164 height 42
click at [410, 119] on div "submission Carrier Intact Insurance Last updated 8/8, 10:31 AM" at bounding box center [427, 223] width 77 height 440
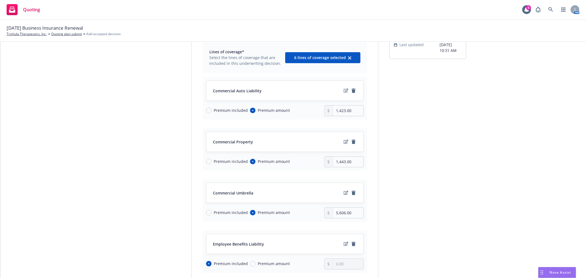
scroll to position [48, 0]
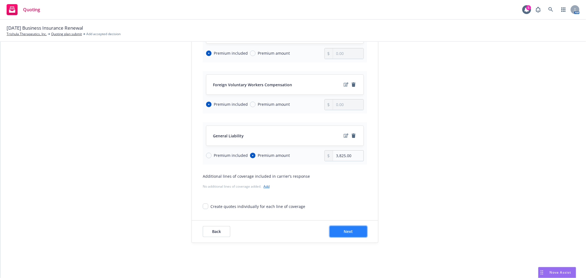
click at [347, 232] on span "Next" at bounding box center [348, 231] width 9 height 5
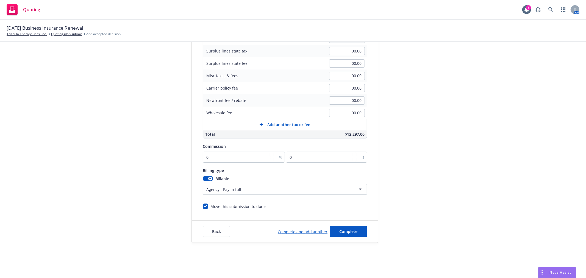
scroll to position [102, 0]
click at [147, 158] on div "Quote initiation Coverage selection 3 Billing info" at bounding box center [150, 102] width 60 height 281
click at [341, 231] on span "Complete" at bounding box center [348, 231] width 18 height 5
